Goal: Book appointment/travel/reservation

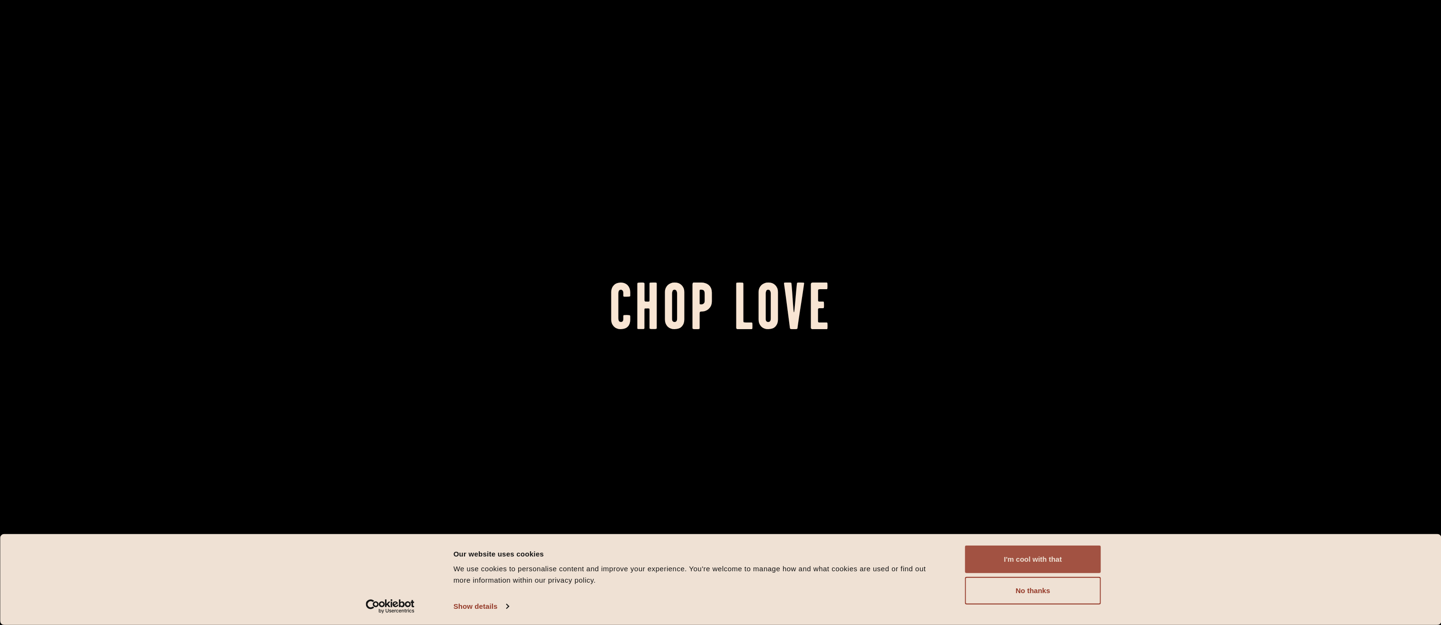
click at [1026, 558] on button "I'm cool with that" at bounding box center [1033, 559] width 136 height 28
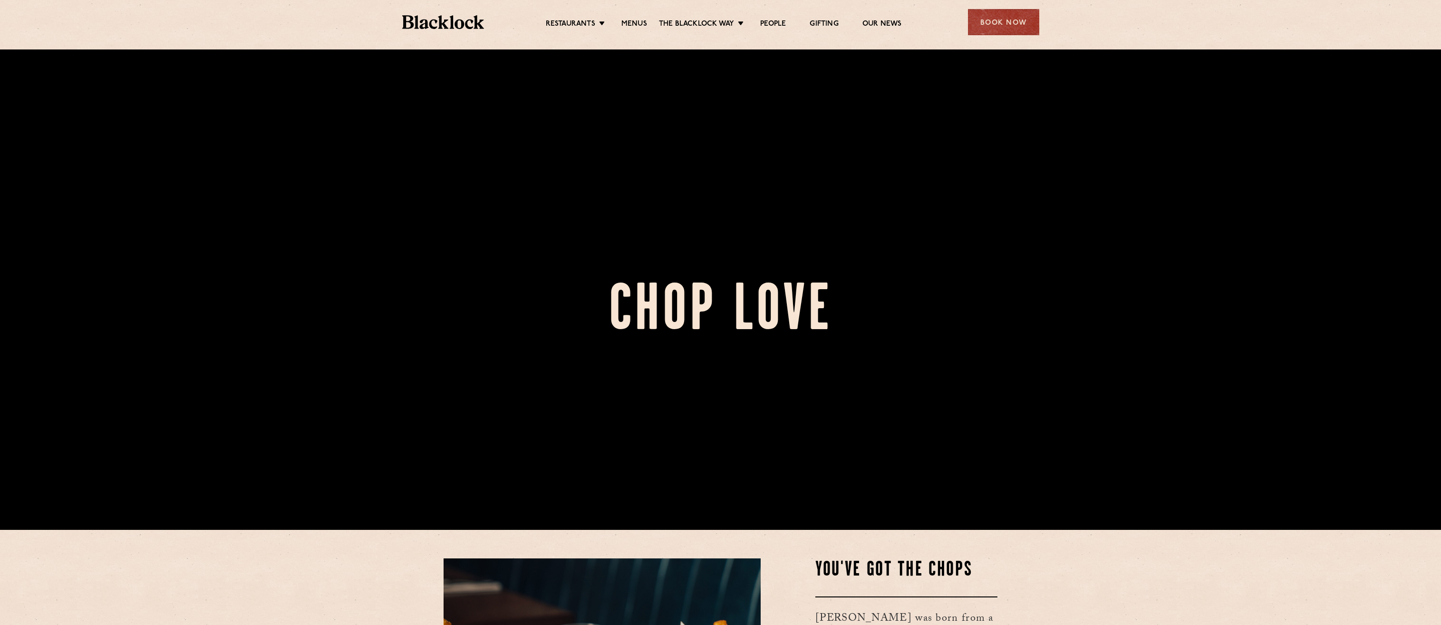
scroll to position [48, 0]
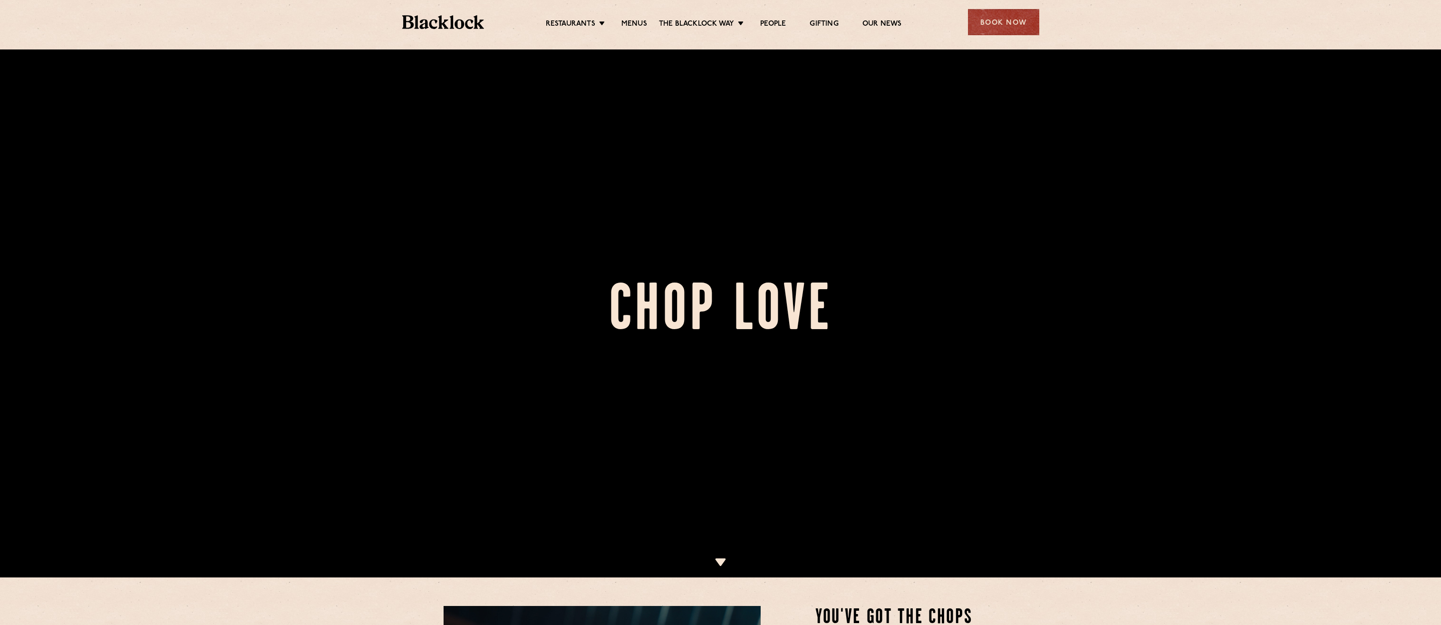
click at [1017, 15] on div "Book Now" at bounding box center [1003, 22] width 71 height 26
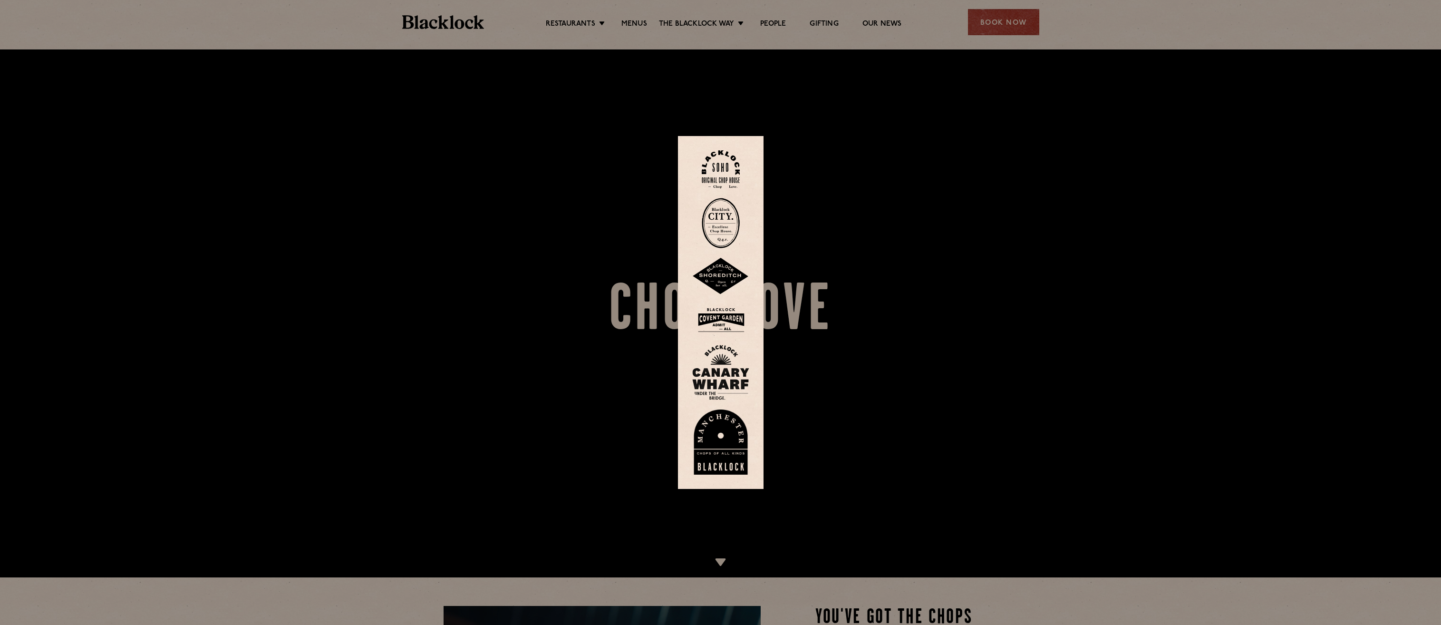
click at [732, 225] on img at bounding box center [721, 223] width 38 height 50
